Goal: Task Accomplishment & Management: Use online tool/utility

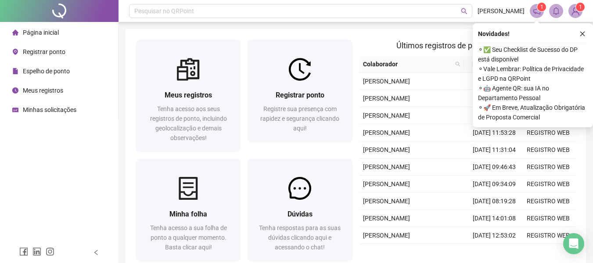
click at [43, 54] on span "Registrar ponto" at bounding box center [44, 51] width 43 height 7
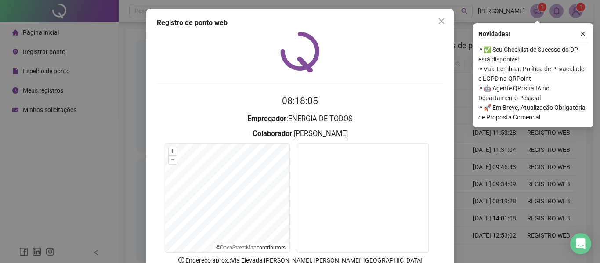
scroll to position [61, 0]
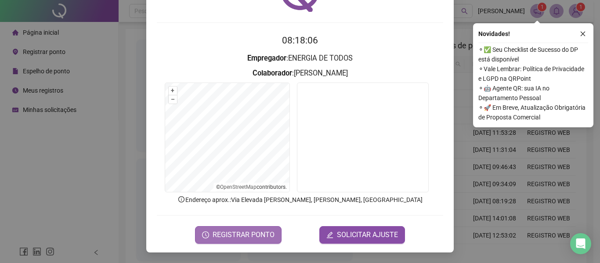
click at [217, 236] on span "REGISTRAR PONTO" at bounding box center [243, 235] width 62 height 11
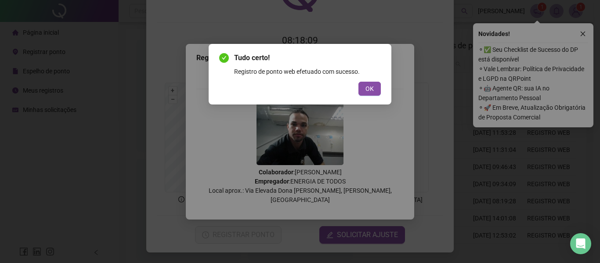
click at [362, 96] on div "Tudo certo! Registro de ponto web efetuado com sucesso. OK" at bounding box center [300, 74] width 183 height 61
click at [365, 93] on span "OK" at bounding box center [369, 89] width 8 height 10
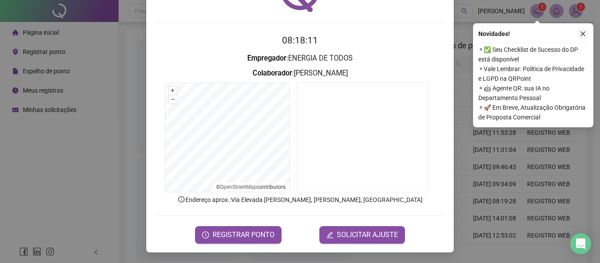
click at [585, 33] on icon "close" at bounding box center [582, 34] width 6 height 6
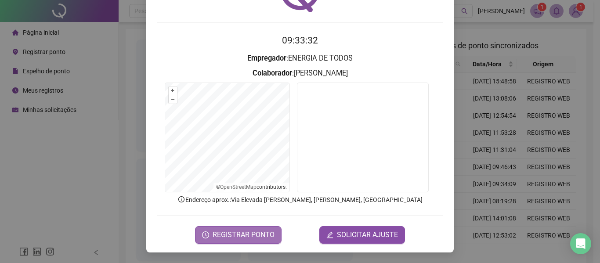
click at [241, 232] on span "REGISTRAR PONTO" at bounding box center [243, 235] width 62 height 11
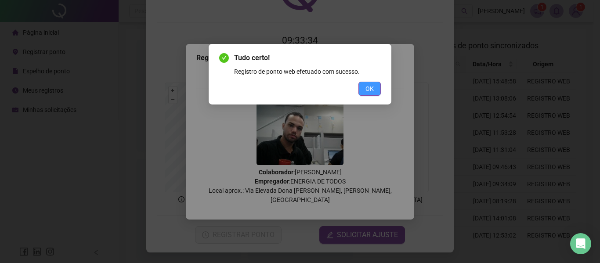
click at [372, 90] on span "OK" at bounding box center [369, 89] width 8 height 10
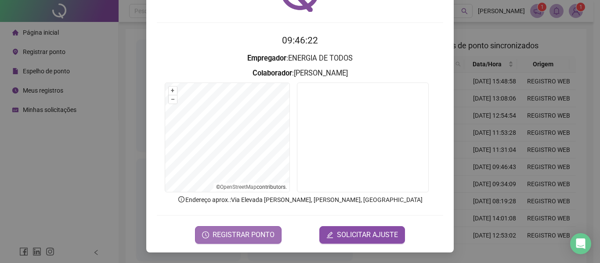
click at [222, 230] on span "REGISTRAR PONTO" at bounding box center [243, 235] width 62 height 11
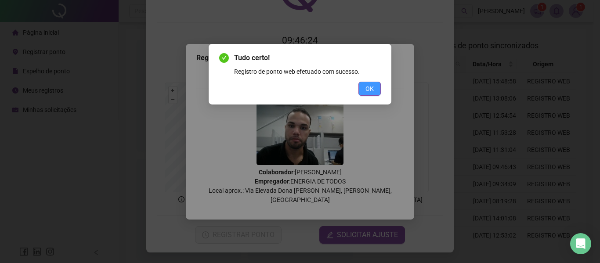
click at [363, 87] on button "OK" at bounding box center [369, 89] width 22 height 14
